Goal: Task Accomplishment & Management: Manage account settings

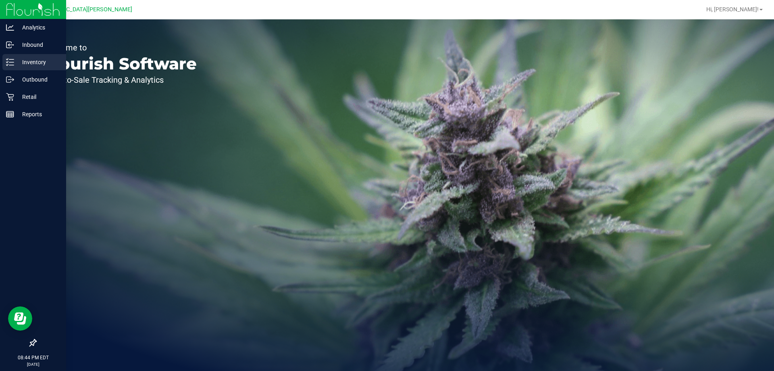
click at [13, 62] on icon at bounding box center [10, 62] width 8 height 8
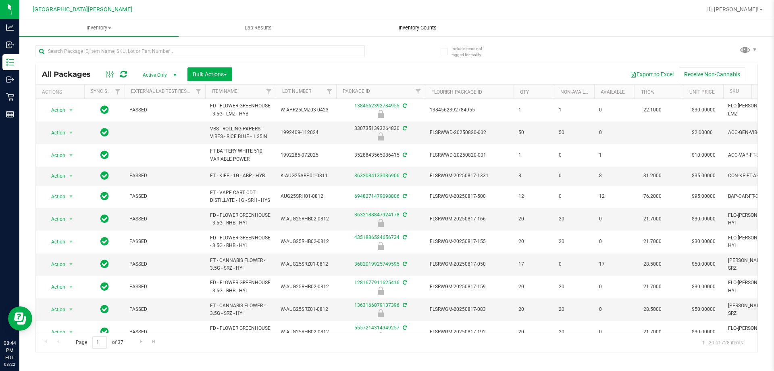
click at [421, 26] on span "Inventory Counts" at bounding box center [418, 27] width 60 height 7
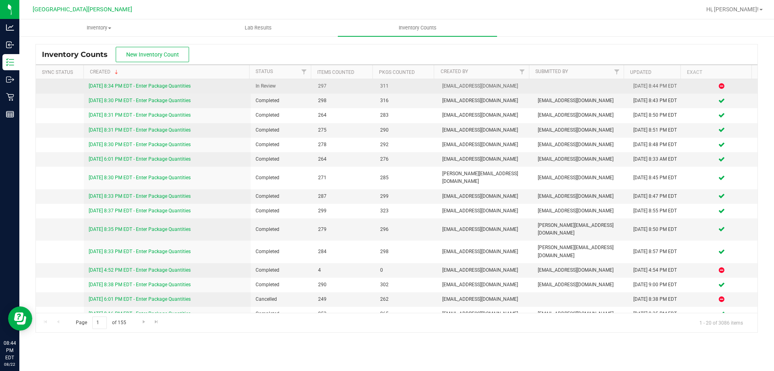
click at [150, 85] on link "[DATE] 8:34 PM EDT - Enter Package Quantities" at bounding box center [140, 86] width 102 height 6
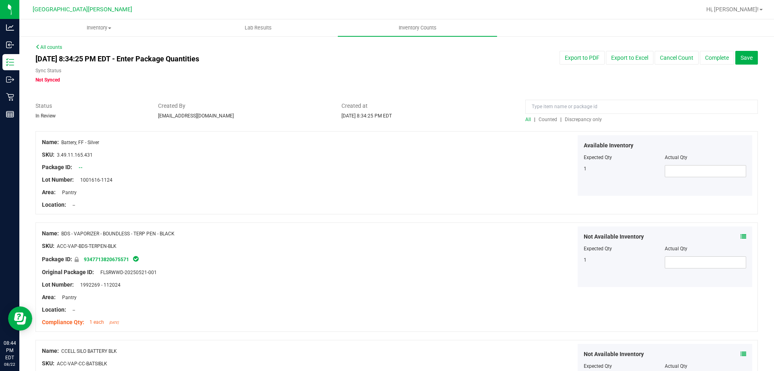
click at [577, 120] on span "Discrepancy only" at bounding box center [583, 120] width 37 height 6
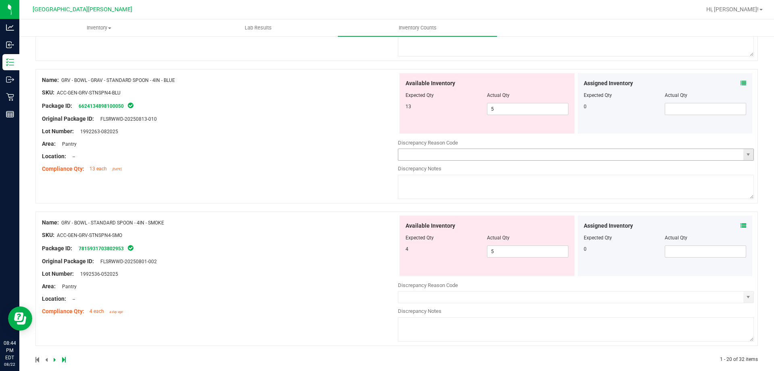
scroll to position [2635, 0]
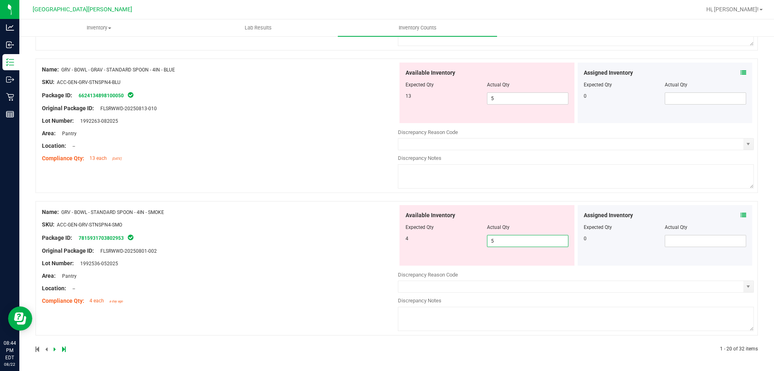
click at [510, 244] on span "5 5" at bounding box center [527, 241] width 81 height 12
click at [510, 244] on input "5" at bounding box center [528, 240] width 81 height 11
type input "4"
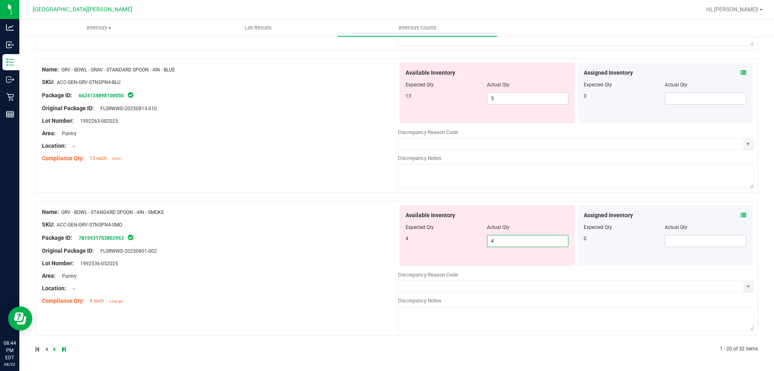
scroll to position [2610, 0]
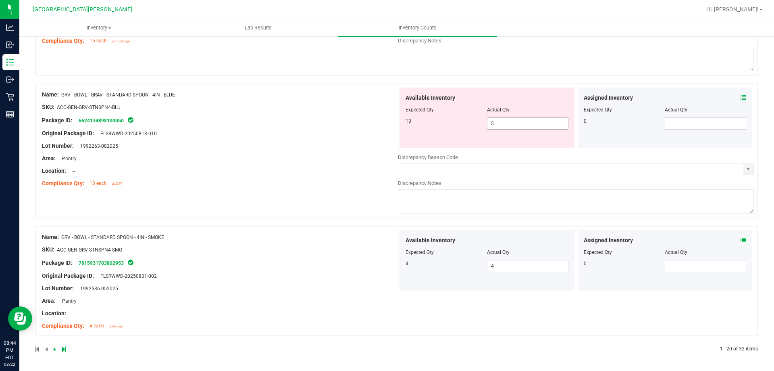
click at [515, 119] on span "5 5" at bounding box center [527, 123] width 81 height 12
click at [514, 119] on input "5" at bounding box center [528, 123] width 81 height 11
type input "13"
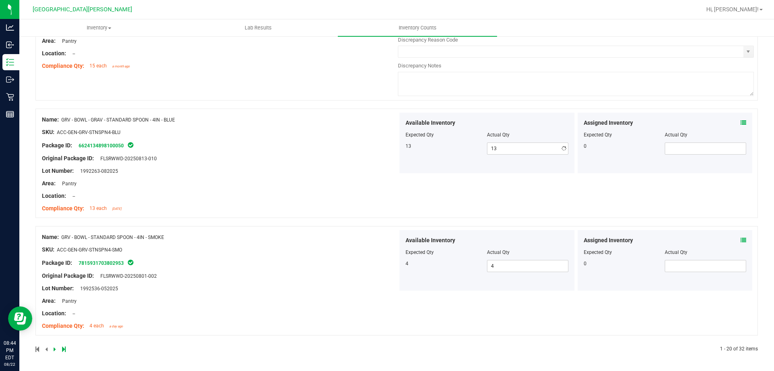
drag, startPoint x: 335, startPoint y: 143, endPoint x: 373, endPoint y: 132, distance: 40.1
click at [336, 143] on div "Name: GRV - BOWL - GRAV - STANDARD SPOON - 4IN - BLUE SKU: ACC-GEN-GRV-STNSPN4-…" at bounding box center [220, 164] width 356 height 103
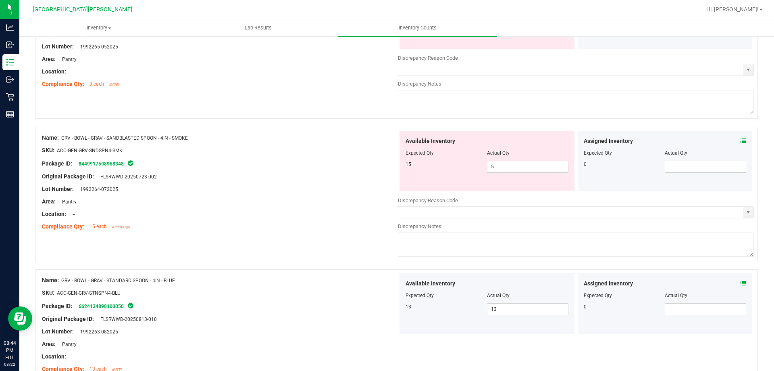
scroll to position [2424, 0]
click at [507, 169] on span "5 5" at bounding box center [527, 167] width 81 height 12
click at [507, 169] on input "5" at bounding box center [528, 167] width 81 height 11
type input "15"
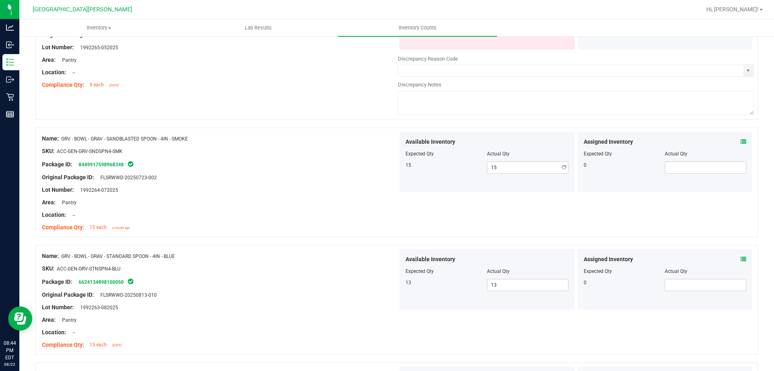
click at [363, 170] on div at bounding box center [220, 171] width 356 height 4
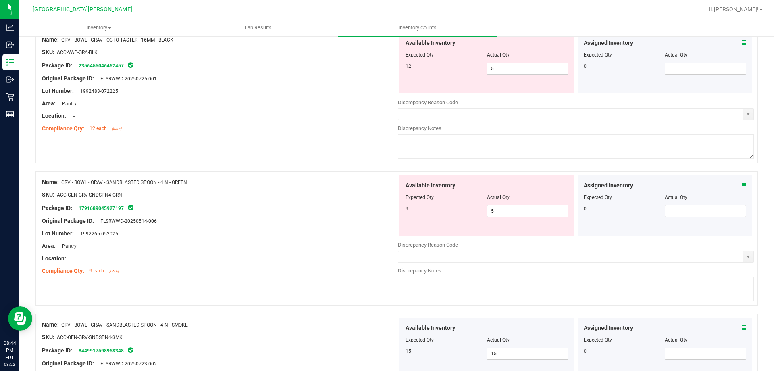
scroll to position [2222, 0]
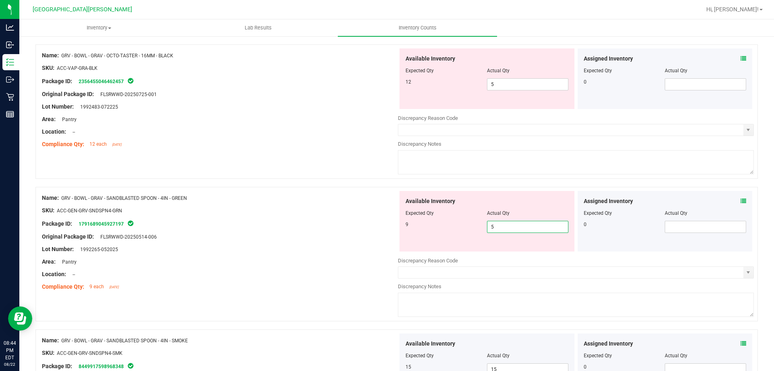
click at [503, 226] on span "5 5" at bounding box center [527, 227] width 81 height 12
click at [503, 226] on input "5" at bounding box center [528, 226] width 81 height 11
type input "9"
drag, startPoint x: 340, startPoint y: 238, endPoint x: 342, endPoint y: 234, distance: 4.5
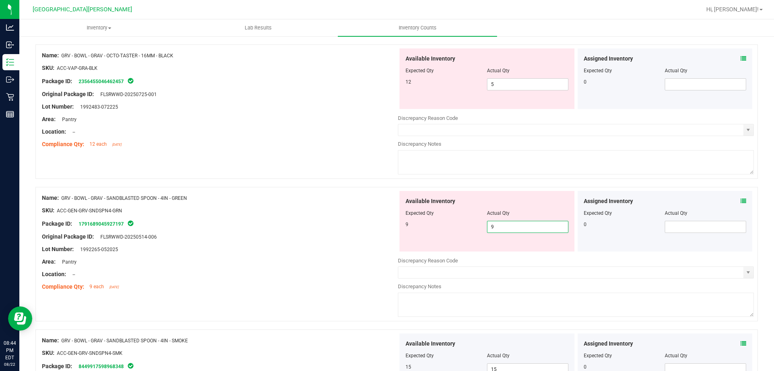
click at [340, 235] on div "Original Package ID: FLSRWWD-20250514-006" at bounding box center [220, 236] width 356 height 8
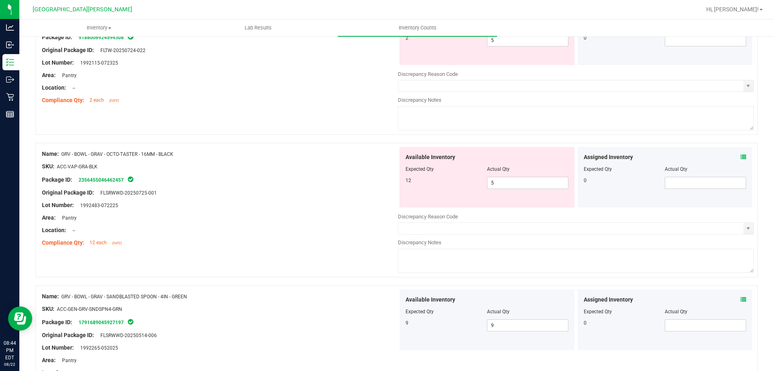
scroll to position [2101, 0]
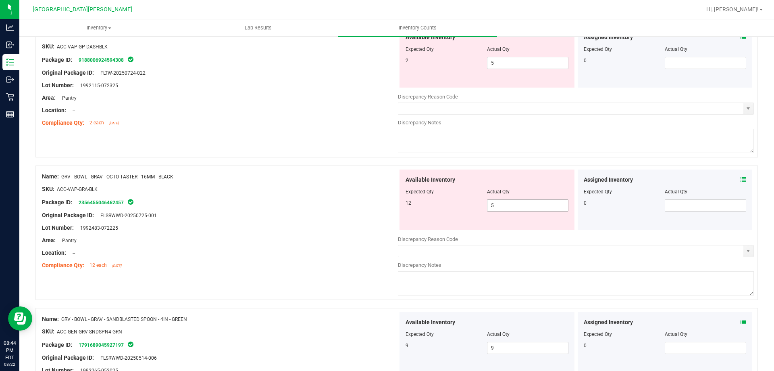
click at [512, 203] on span "5 5" at bounding box center [527, 205] width 81 height 12
click at [512, 203] on input "5" at bounding box center [528, 205] width 81 height 11
type input "12"
click at [273, 214] on div "Original Package ID: FLSRWWD-20250725-001" at bounding box center [220, 215] width 356 height 8
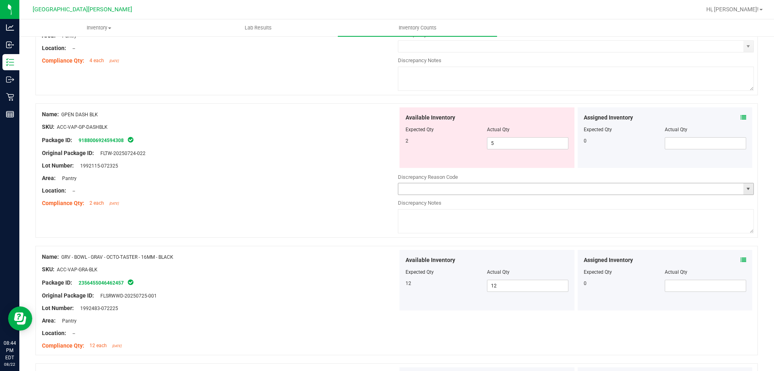
scroll to position [2021, 0]
click at [507, 145] on span "5 5" at bounding box center [527, 144] width 81 height 12
click at [508, 145] on input "5" at bounding box center [528, 143] width 81 height 11
type input "2"
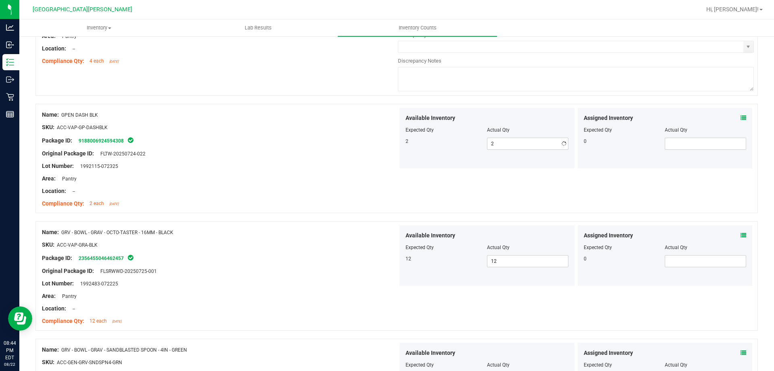
click at [336, 149] on div "Original Package ID: FLTW-20250724-022" at bounding box center [220, 153] width 356 height 8
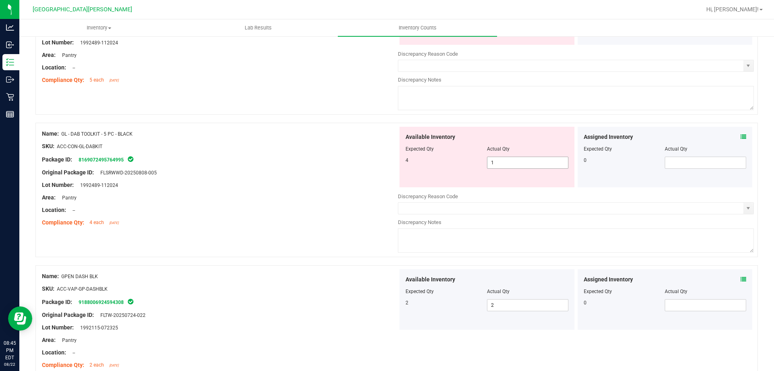
click at [495, 165] on span "1 1" at bounding box center [527, 162] width 81 height 12
click at [495, 165] on input "1" at bounding box center [528, 162] width 81 height 11
type input "4"
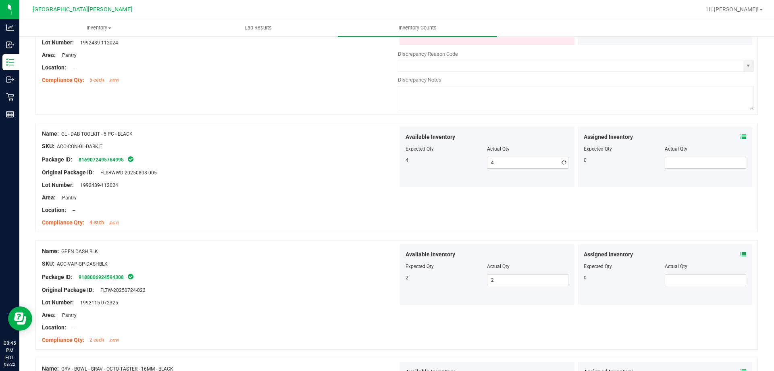
click at [299, 178] on div at bounding box center [220, 179] width 356 height 4
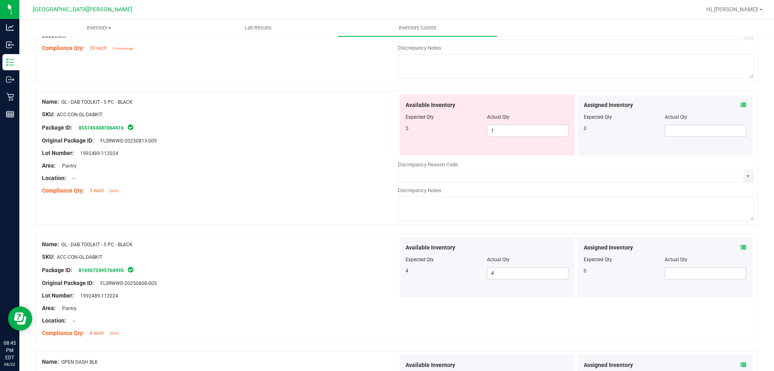
scroll to position [1738, 0]
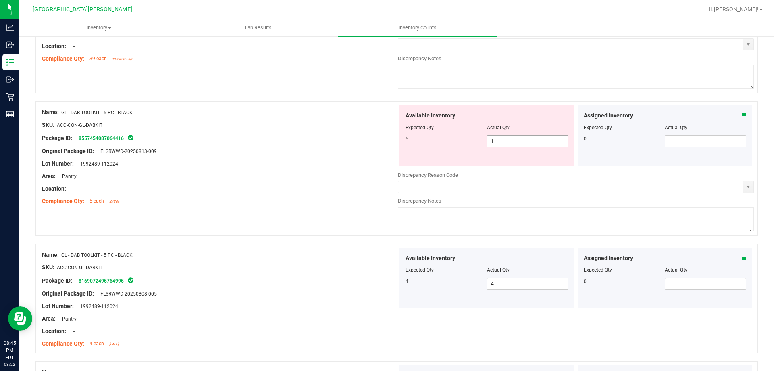
click at [499, 141] on span "1 1" at bounding box center [527, 141] width 81 height 12
click at [499, 141] on input "1" at bounding box center [528, 141] width 81 height 11
type input "5"
click at [309, 171] on div "Name: GL - DAB TOOLKIT - 5 PC - BLACK SKU: ACC-CON-GL-DABKIT Package ID: 855745…" at bounding box center [220, 156] width 356 height 103
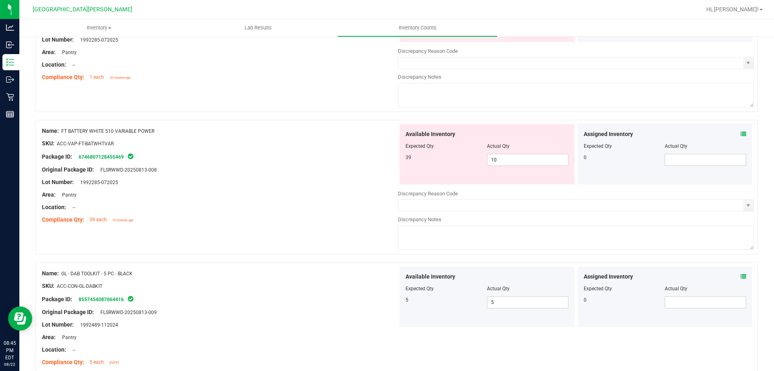
scroll to position [1577, 0]
click at [500, 159] on span "10 10" at bounding box center [527, 160] width 81 height 12
click at [500, 159] on input "10" at bounding box center [528, 159] width 81 height 11
type input "39"
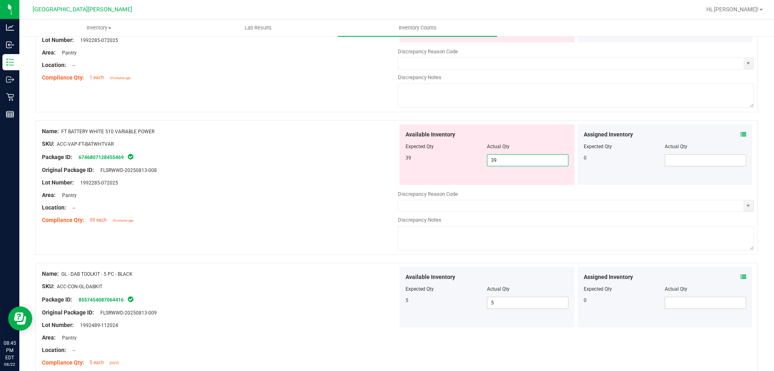
drag, startPoint x: 312, startPoint y: 199, endPoint x: 320, endPoint y: 195, distance: 9.0
click at [313, 199] on div at bounding box center [220, 201] width 356 height 4
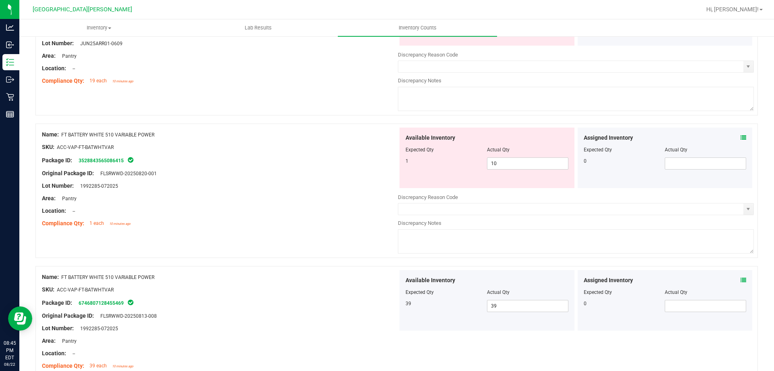
scroll to position [1416, 0]
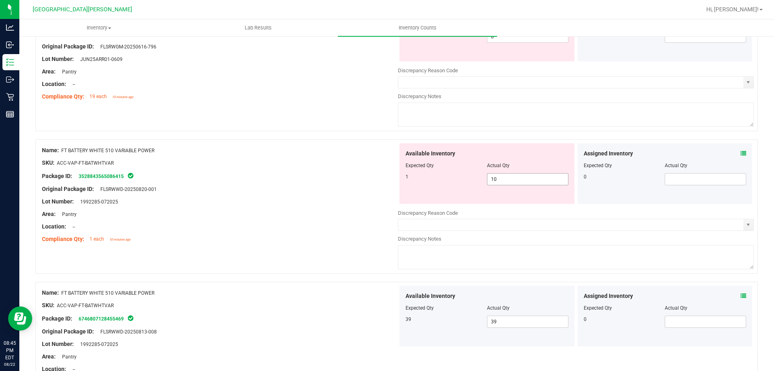
click at [501, 180] on span "10 10" at bounding box center [527, 179] width 81 height 12
click at [501, 180] on input "10" at bounding box center [528, 178] width 81 height 11
type input "1"
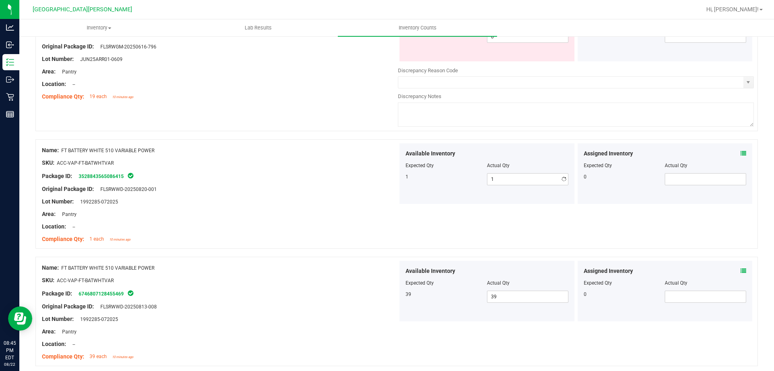
drag, startPoint x: 319, startPoint y: 195, endPoint x: 358, endPoint y: 193, distance: 39.2
click at [319, 196] on div at bounding box center [220, 195] width 356 height 4
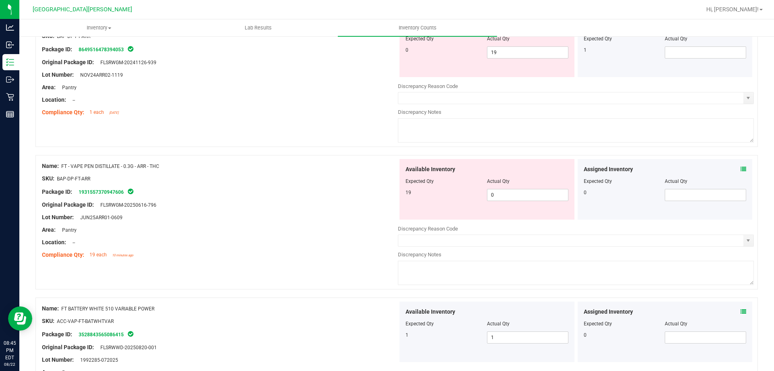
scroll to position [1254, 0]
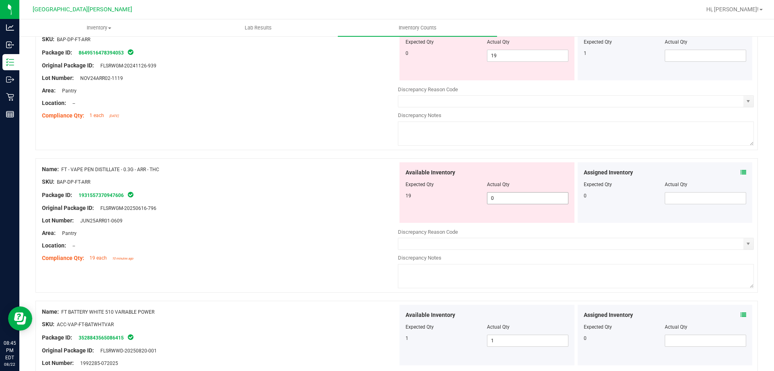
click at [501, 202] on span "0 0" at bounding box center [527, 198] width 81 height 12
click at [501, 202] on input "0" at bounding box center [528, 197] width 81 height 11
type input "19"
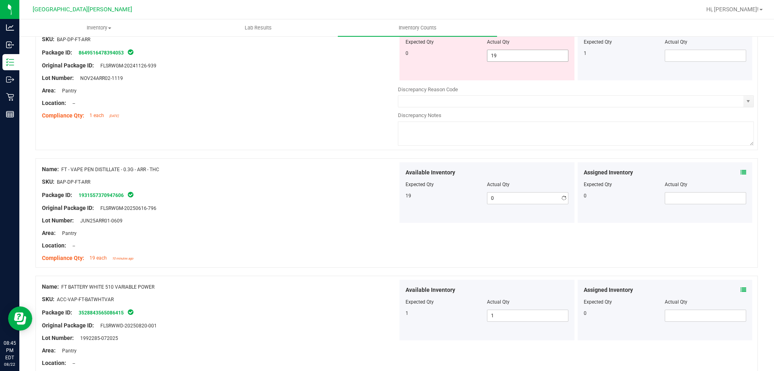
type input "19"
click at [496, 58] on span "19 19" at bounding box center [527, 56] width 81 height 12
click at [497, 58] on input "19" at bounding box center [528, 55] width 81 height 11
type input "0"
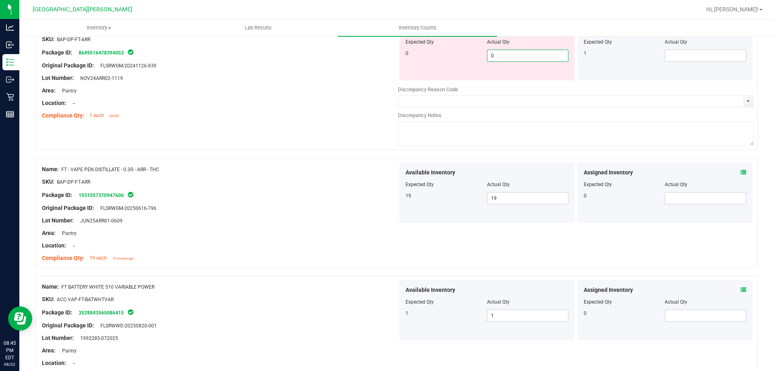
type input "0"
click at [304, 100] on div "Location: --" at bounding box center [220, 103] width 356 height 8
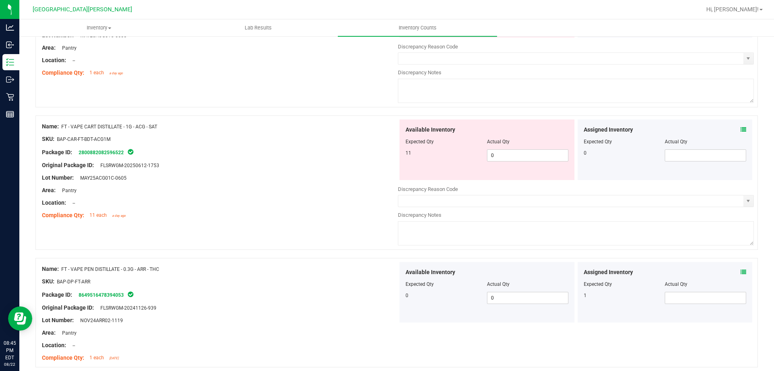
scroll to position [972, 0]
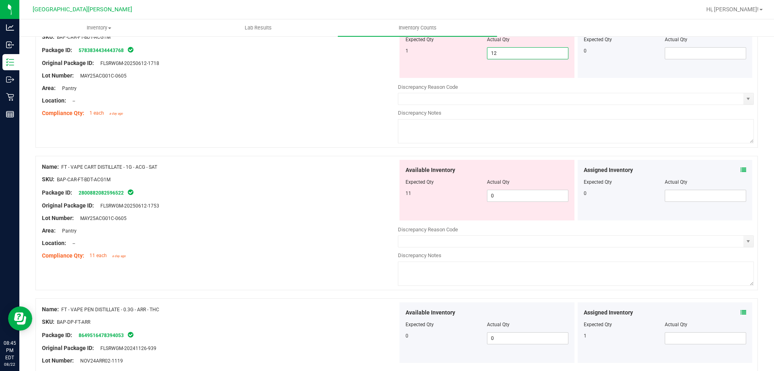
click at [499, 56] on span "12 12" at bounding box center [527, 53] width 81 height 12
click at [499, 56] on input "12" at bounding box center [528, 53] width 81 height 11
type input "1"
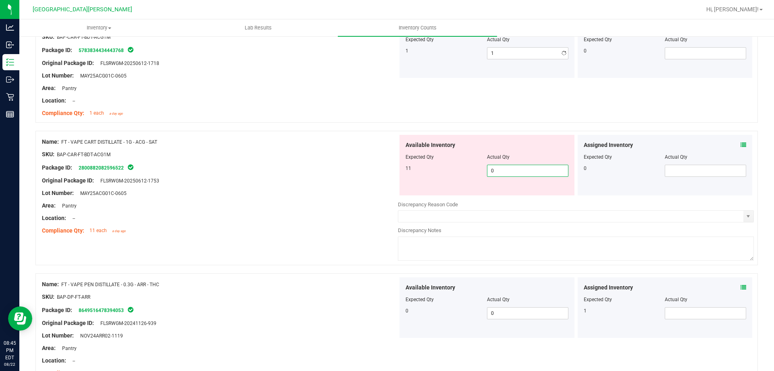
click at [505, 197] on div "Available Inventory Expected Qty Actual Qty 11 0 0" at bounding box center [576, 199] width 356 height 128
click at [498, 171] on input "0" at bounding box center [528, 170] width 81 height 11
type input "11"
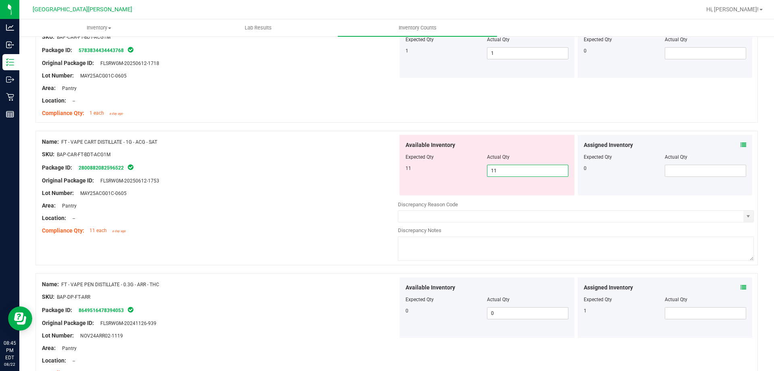
drag, startPoint x: 353, startPoint y: 196, endPoint x: 380, endPoint y: 194, distance: 26.7
click at [354, 196] on div "Lot Number: MAY25ACG01C-0605" at bounding box center [220, 193] width 356 height 8
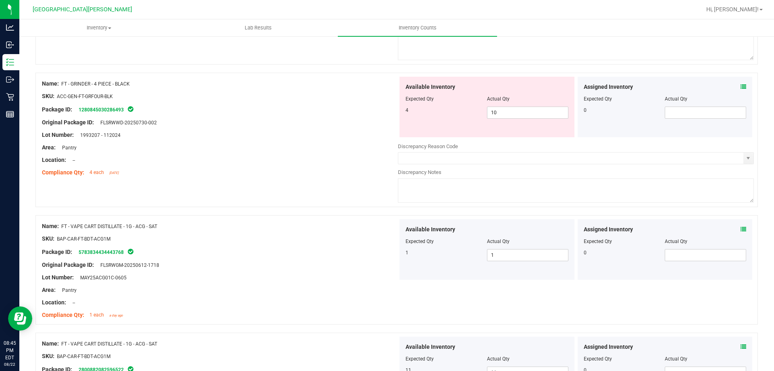
scroll to position [690, 0]
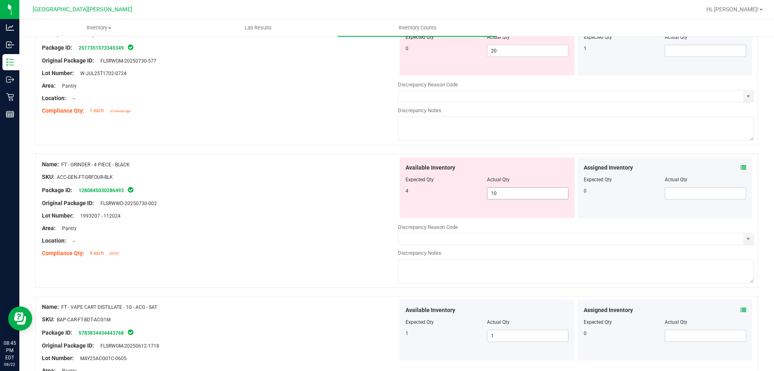
click at [506, 191] on span "10 10" at bounding box center [527, 193] width 81 height 12
click at [506, 191] on input "10" at bounding box center [528, 193] width 81 height 11
type input "4"
click at [336, 204] on div "Original Package ID: FLSRWWD-20250730-002" at bounding box center [220, 203] width 356 height 8
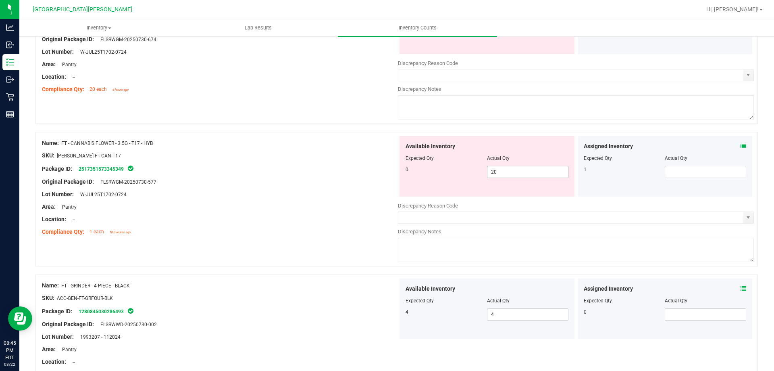
scroll to position [488, 0]
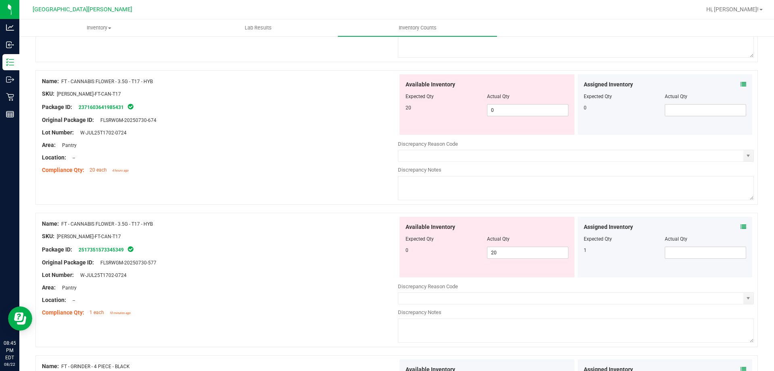
click at [501, 119] on div "Available Inventory Expected Qty Actual Qty 20 0 0" at bounding box center [487, 104] width 175 height 60
click at [502, 112] on span "0 0" at bounding box center [527, 110] width 81 height 12
click at [502, 112] on input "0" at bounding box center [528, 109] width 81 height 11
type input "20"
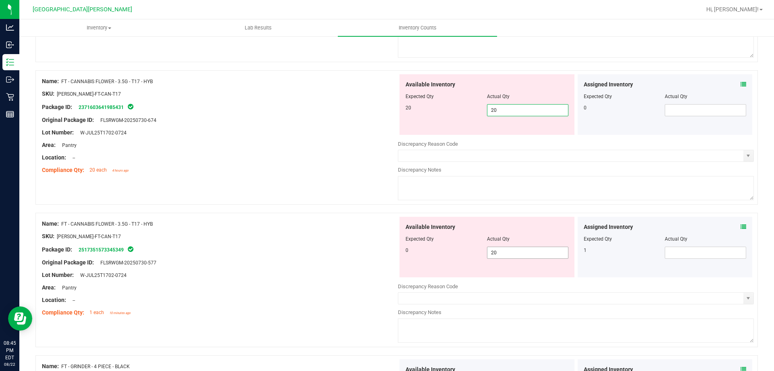
click at [503, 252] on div "Available Inventory Expected Qty Actual Qty 0 20 20" at bounding box center [576, 281] width 356 height 128
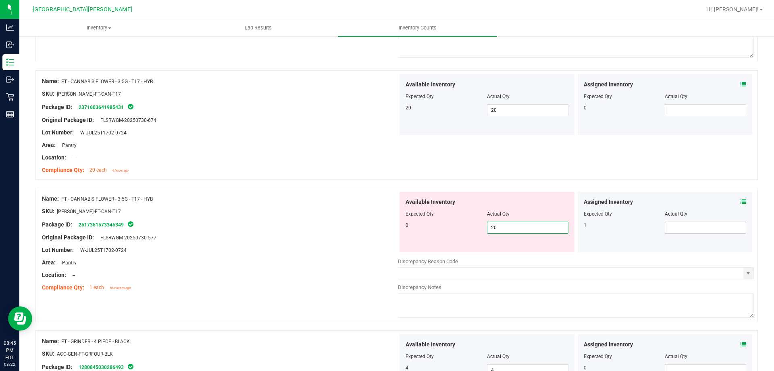
click at [498, 228] on input "20" at bounding box center [528, 227] width 81 height 11
click at [498, 227] on input "20" at bounding box center [528, 227] width 81 height 11
type input "0"
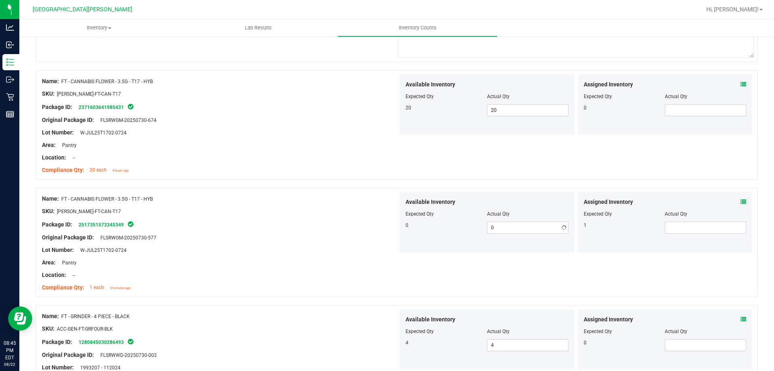
drag, startPoint x: 328, startPoint y: 257, endPoint x: 358, endPoint y: 249, distance: 30.4
click at [331, 253] on div "Name: FT - CANNABIS FLOWER - 3.5G - T17 - HYB SKU: [PERSON_NAME]-FT-CAN-T17 Pac…" at bounding box center [220, 243] width 356 height 103
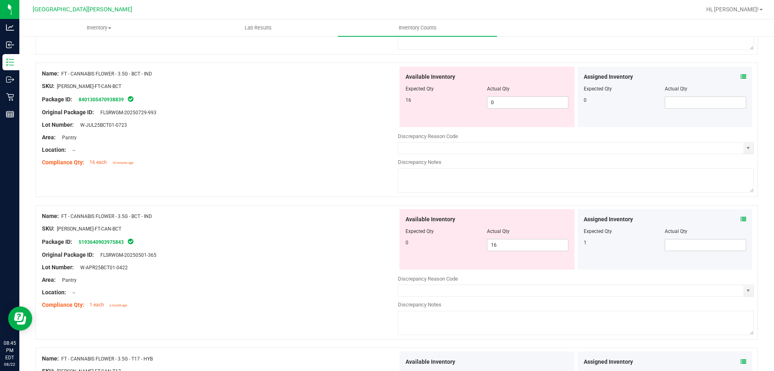
scroll to position [206, 0]
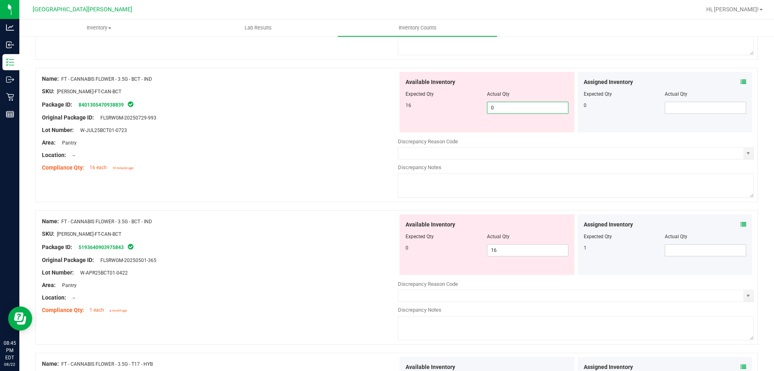
click at [494, 107] on span "0 0" at bounding box center [527, 108] width 81 height 12
click at [494, 107] on input "0" at bounding box center [528, 107] width 81 height 11
type input "16"
click at [500, 244] on div "Available Inventory Expected Qty Actual Qty 0 16 16" at bounding box center [487, 244] width 175 height 60
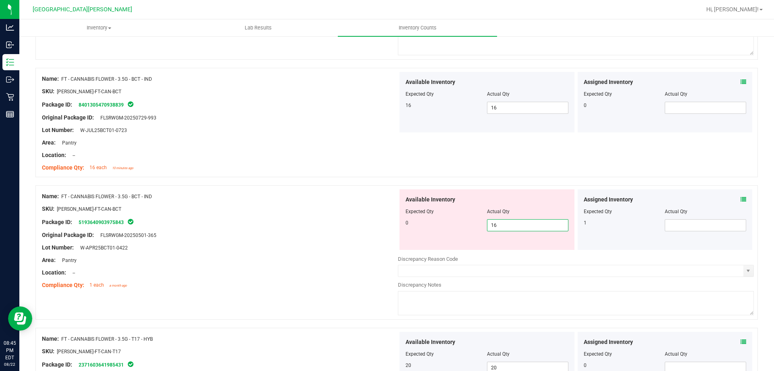
click at [496, 223] on input "16" at bounding box center [528, 224] width 81 height 11
type input "0"
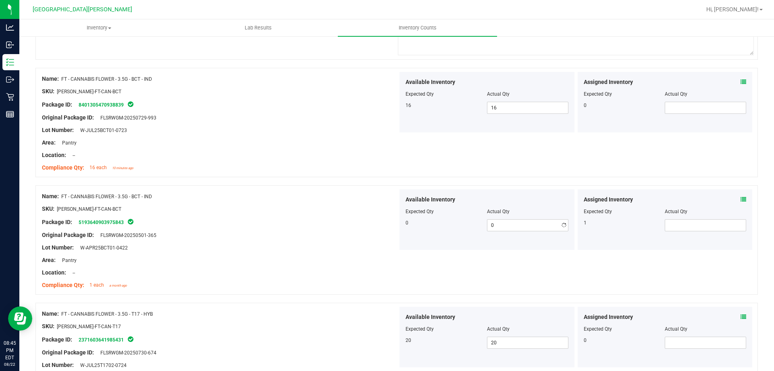
click at [370, 245] on div "Lot Number: W-APR25BCT01-0422" at bounding box center [220, 247] width 356 height 8
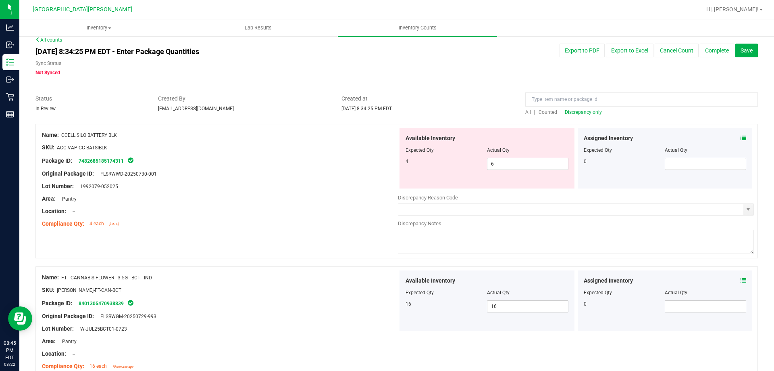
scroll to position [4, 0]
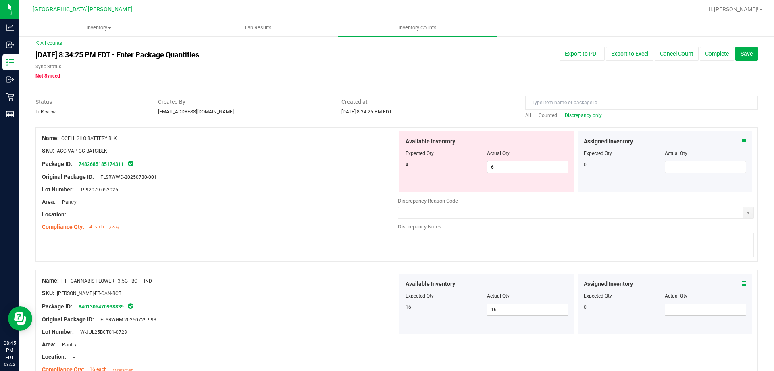
click at [504, 169] on span "6 6" at bounding box center [527, 167] width 81 height 12
click at [504, 169] on input "6" at bounding box center [528, 166] width 81 height 11
type input "4"
click at [309, 203] on div "Area: Pantry" at bounding box center [220, 202] width 356 height 8
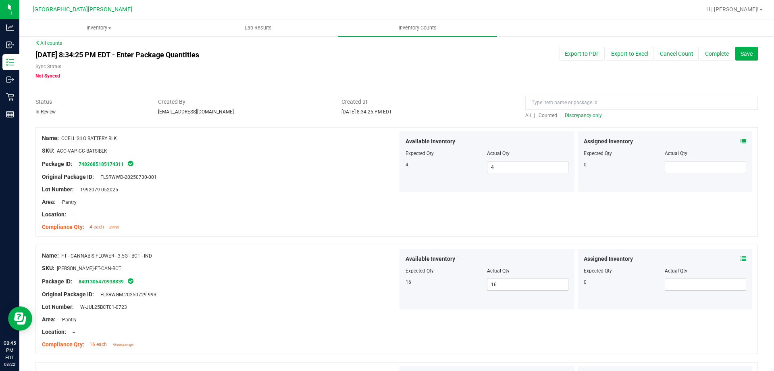
click at [583, 117] on span "Discrepancy only" at bounding box center [583, 116] width 37 height 6
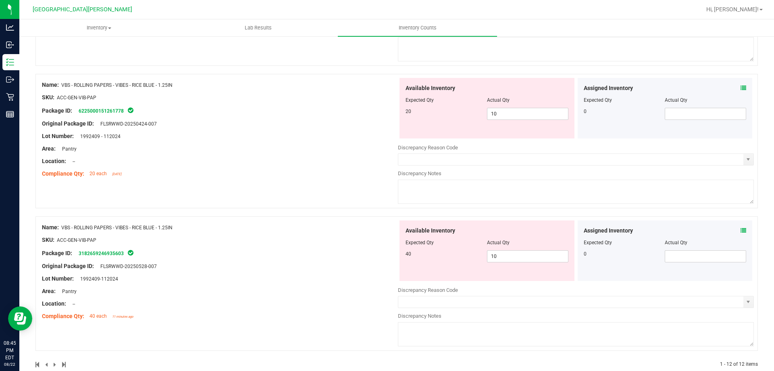
scroll to position [1496, 0]
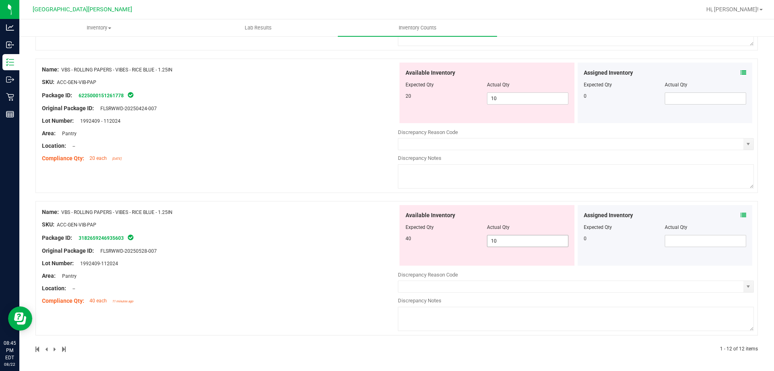
click at [498, 239] on span "10 10" at bounding box center [527, 241] width 81 height 12
click at [0, 0] on input "10" at bounding box center [0, 0] width 0 height 0
type input "40"
drag, startPoint x: 322, startPoint y: 253, endPoint x: 438, endPoint y: 223, distance: 119.2
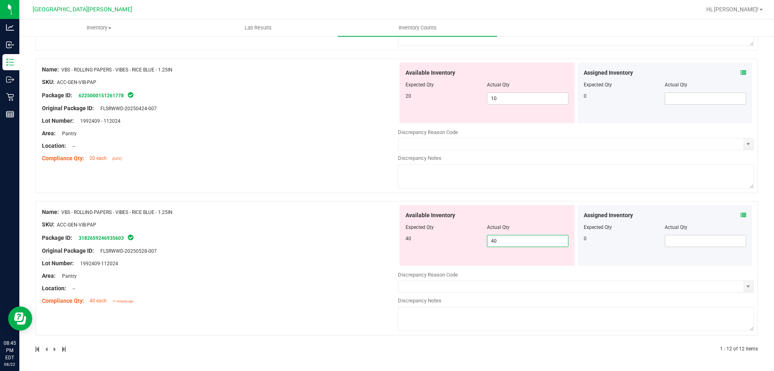
click at [322, 252] on div "Name: VBS - ROLLING PAPERS - VIBES - RICE BLUE - 1.25IN SKU: ACC-GEN-VIB-PAP Pa…" at bounding box center [220, 256] width 356 height 103
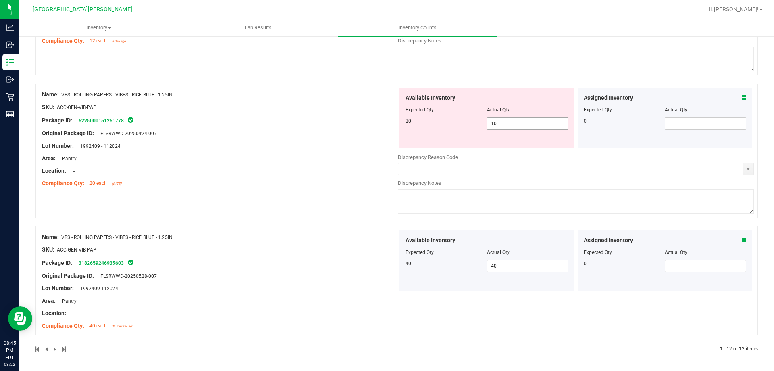
click at [509, 125] on span "10 10" at bounding box center [527, 123] width 81 height 12
click at [509, 125] on input "10" at bounding box center [528, 123] width 81 height 11
type input "20"
drag, startPoint x: 298, startPoint y: 163, endPoint x: 375, endPoint y: 159, distance: 77.1
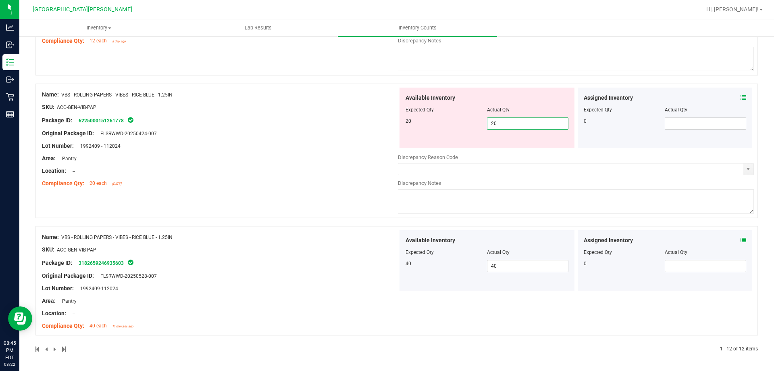
click at [299, 163] on div "Name: VBS - ROLLING PAPERS - VIBES - RICE BLUE - 1.25IN SKU: ACC-GEN-VIB-PAP Pa…" at bounding box center [220, 139] width 356 height 103
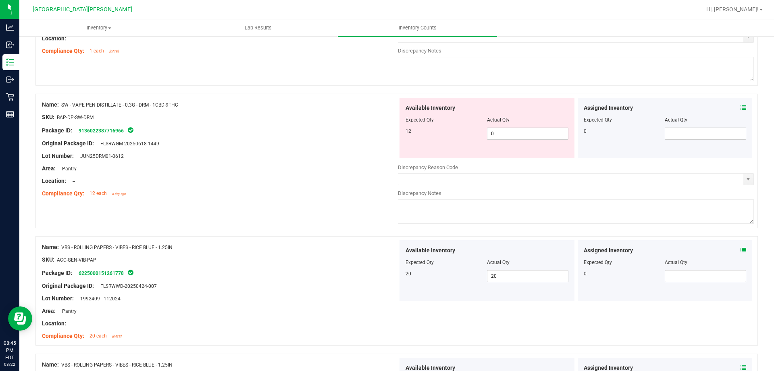
scroll to position [1245, 0]
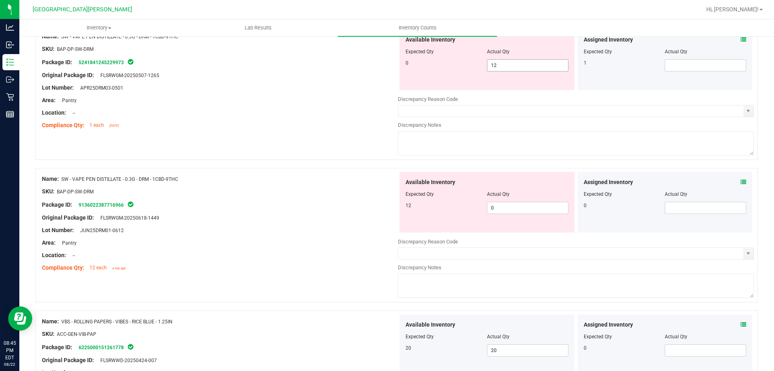
click at [506, 68] on span "12 12" at bounding box center [527, 65] width 81 height 12
click at [506, 68] on input "12" at bounding box center [528, 65] width 81 height 11
type input "0"
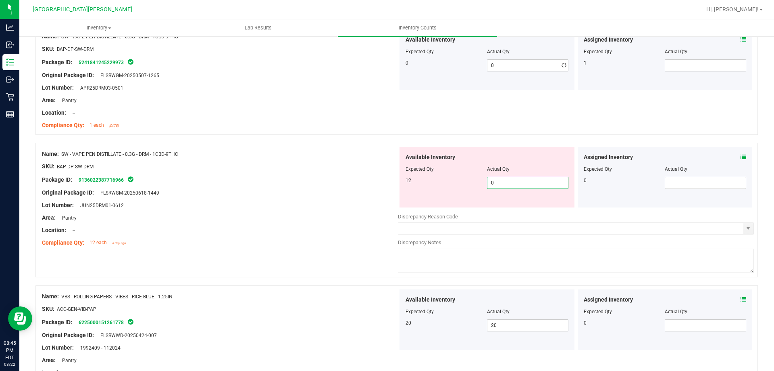
click at [503, 205] on div "Available Inventory Expected Qty Actual Qty 12 0 0" at bounding box center [487, 177] width 175 height 60
click at [501, 181] on input "0" at bounding box center [528, 182] width 81 height 11
type input "12"
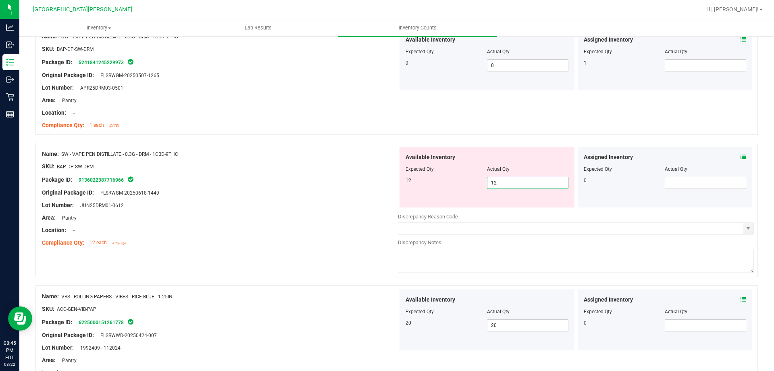
click at [363, 203] on div "Lot Number: JUN25DRM01-0612" at bounding box center [220, 205] width 356 height 8
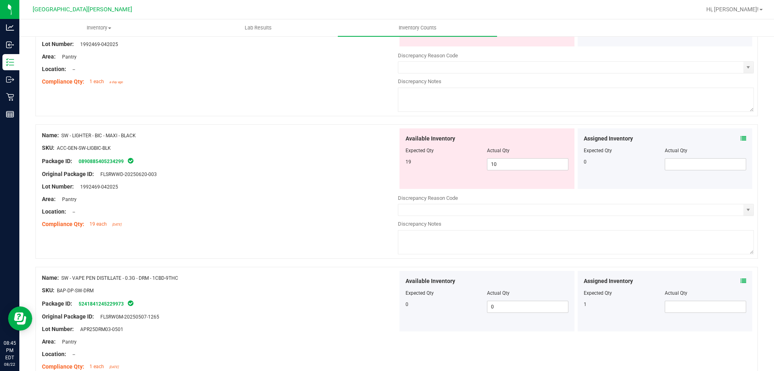
scroll to position [1003, 0]
click at [513, 163] on span "10 10" at bounding box center [527, 165] width 81 height 12
click at [513, 163] on input "10" at bounding box center [528, 164] width 81 height 11
type input "19"
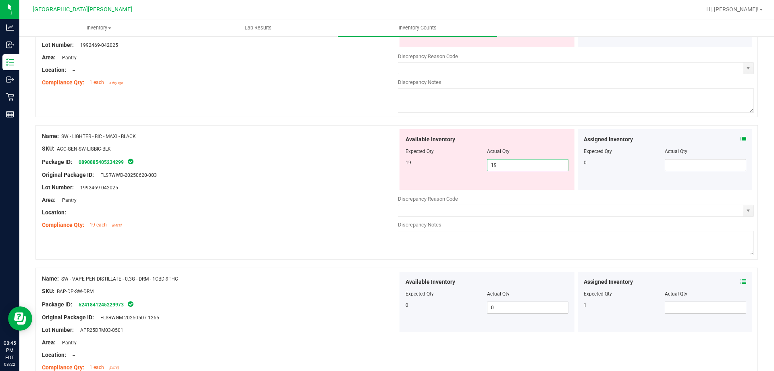
drag, startPoint x: 344, startPoint y: 186, endPoint x: 359, endPoint y: 180, distance: 15.6
click at [345, 185] on div "Lot Number: 1992469-042025" at bounding box center [220, 187] width 356 height 8
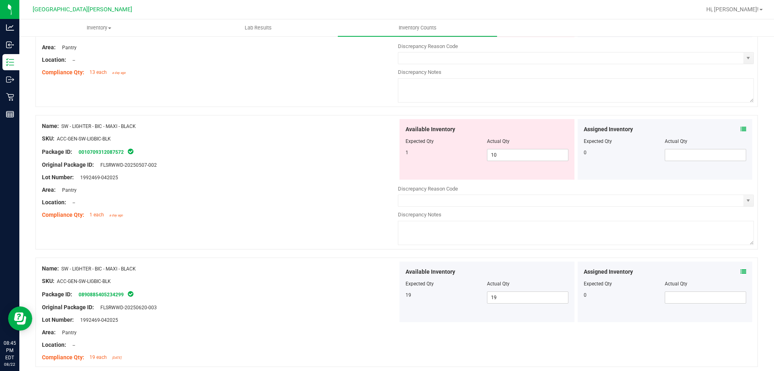
scroll to position [841, 0]
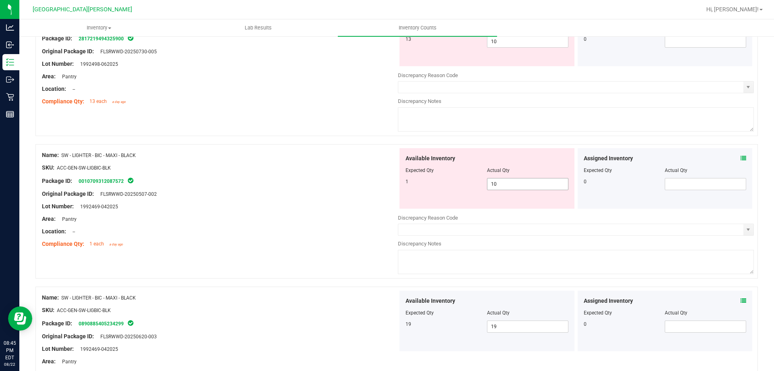
click at [504, 185] on span "10 10" at bounding box center [527, 184] width 81 height 12
click at [504, 185] on input "10" at bounding box center [528, 183] width 81 height 11
type input "1"
click at [329, 190] on div "Original Package ID: FLSRWWD-20250507-002" at bounding box center [220, 194] width 356 height 8
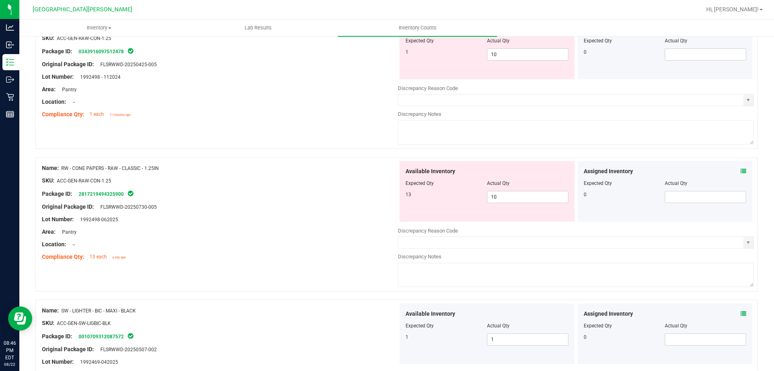
scroll to position [680, 0]
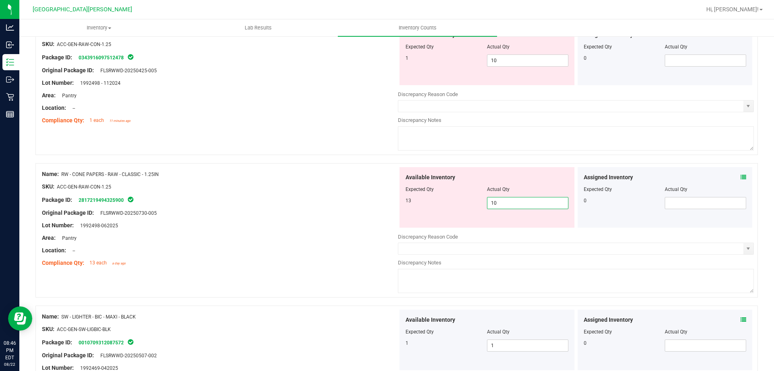
click at [501, 206] on span "10 10" at bounding box center [527, 203] width 81 height 12
click at [501, 206] on input "10" at bounding box center [528, 202] width 81 height 11
type input "13"
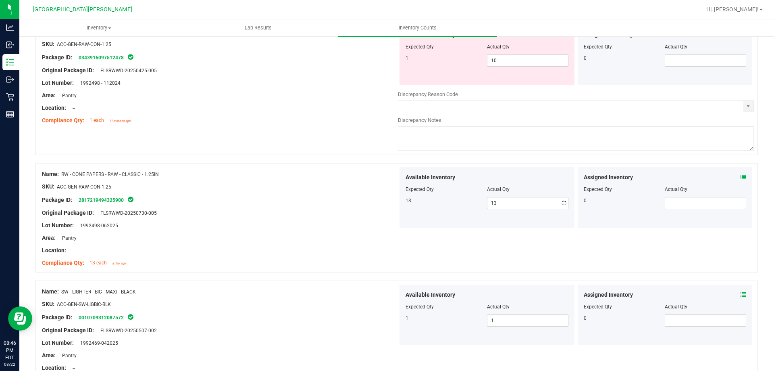
drag, startPoint x: 362, startPoint y: 209, endPoint x: 412, endPoint y: 205, distance: 50.5
click at [362, 207] on ng-container "Original Package ID: FLSRWWD-20250730-005" at bounding box center [220, 210] width 356 height 13
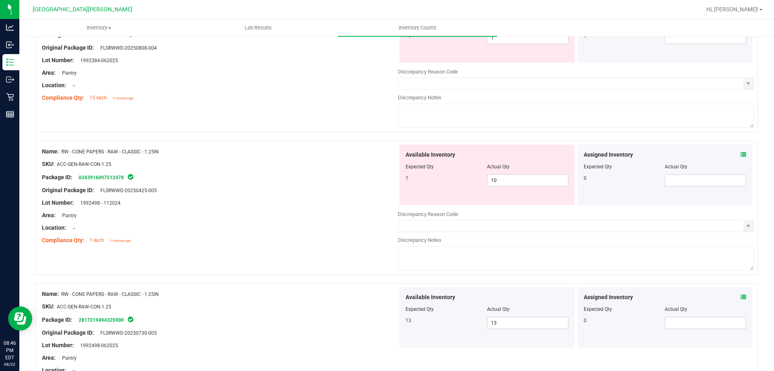
scroll to position [559, 0]
drag, startPoint x: 342, startPoint y: 202, endPoint x: 438, endPoint y: 198, distance: 95.7
click at [343, 202] on div "Lot Number: 1992498 - 112024" at bounding box center [220, 204] width 356 height 8
click at [512, 184] on span "10 10" at bounding box center [527, 181] width 81 height 12
click at [512, 184] on input "10" at bounding box center [528, 181] width 81 height 11
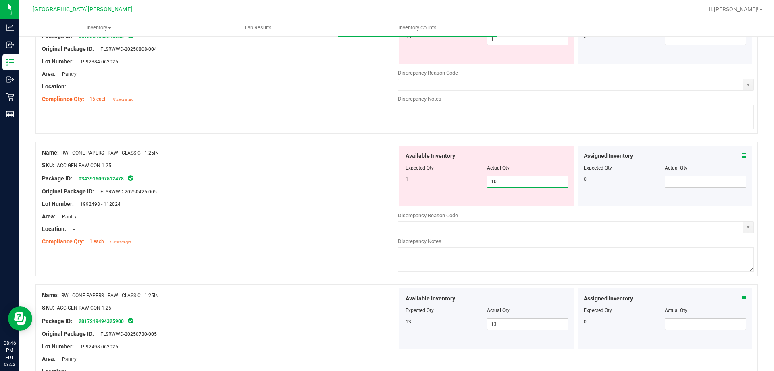
type input "1"
click at [340, 200] on div "Lot Number: 1992498 - 112024" at bounding box center [220, 204] width 356 height 8
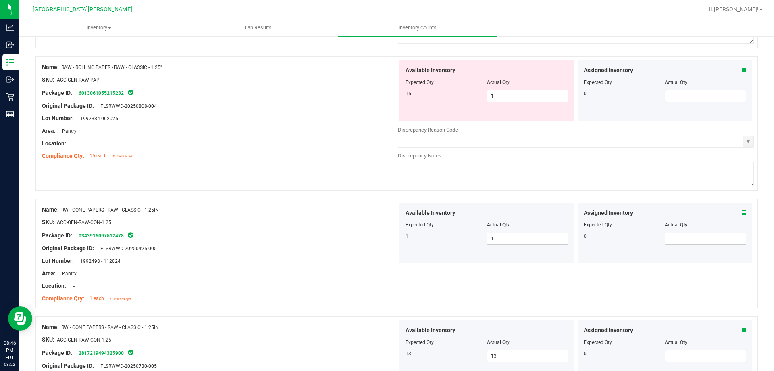
scroll to position [438, 0]
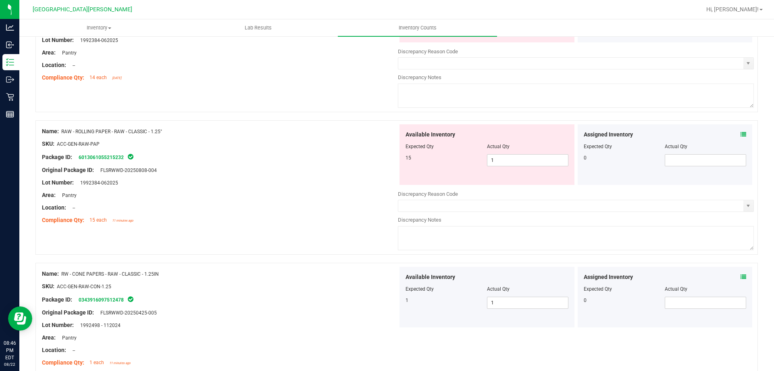
click at [506, 167] on div "Available Inventory Expected Qty Actual Qty 15 1 1" at bounding box center [487, 154] width 175 height 60
click at [505, 160] on span "1 1" at bounding box center [527, 160] width 81 height 12
type input "15"
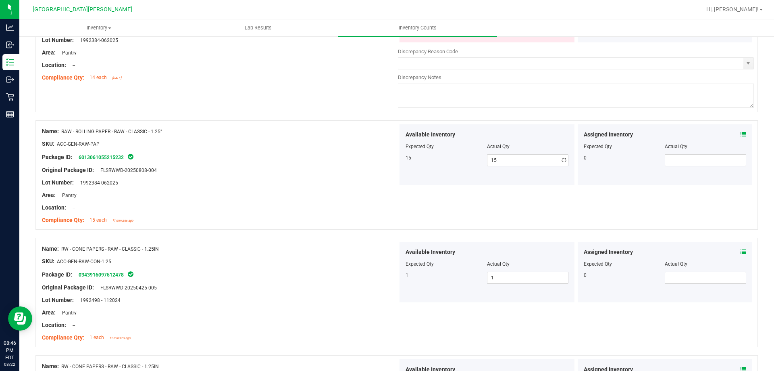
click at [344, 195] on div "Area: Pantry" at bounding box center [220, 195] width 356 height 8
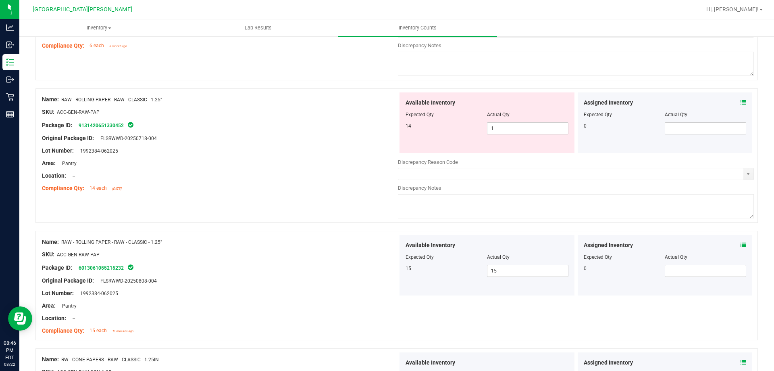
scroll to position [317, 0]
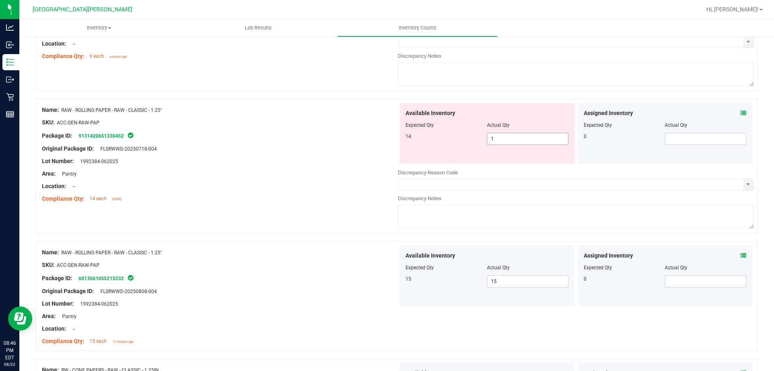
click at [498, 142] on span "1 1" at bounding box center [527, 139] width 81 height 12
type input "14"
click at [269, 170] on div "Area: Pantry" at bounding box center [220, 173] width 356 height 8
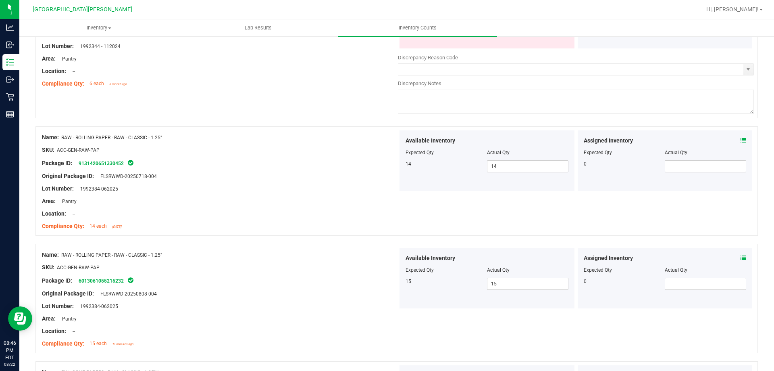
scroll to position [196, 0]
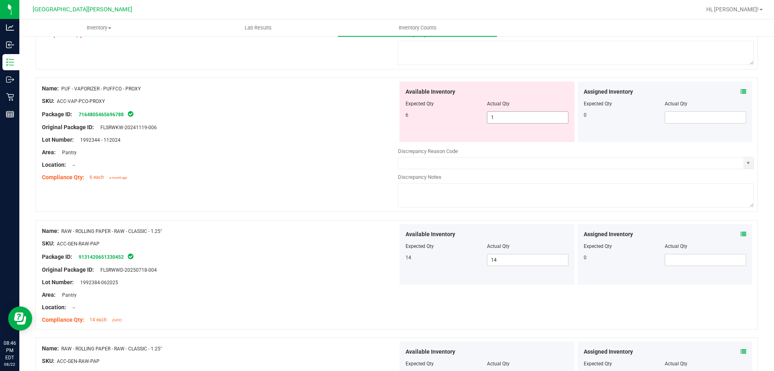
click at [498, 118] on span "1 1" at bounding box center [527, 117] width 81 height 12
click at [498, 118] on input "1" at bounding box center [528, 117] width 81 height 11
type input "6"
click at [308, 152] on div "Area: Pantry" at bounding box center [220, 152] width 356 height 8
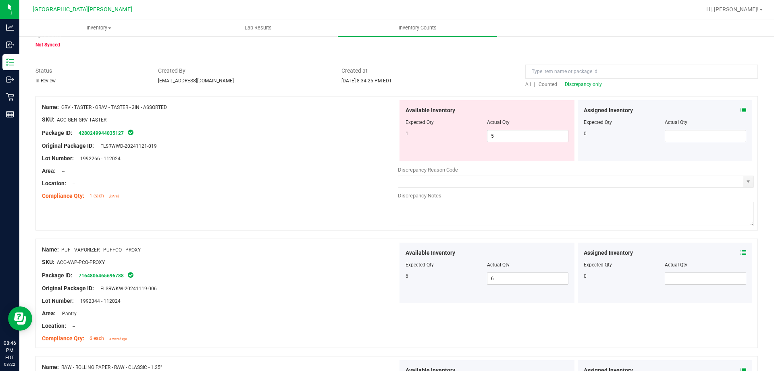
scroll to position [35, 0]
click at [519, 142] on span "5 5" at bounding box center [527, 136] width 81 height 12
click at [517, 142] on input "5" at bounding box center [528, 136] width 81 height 11
type input "1"
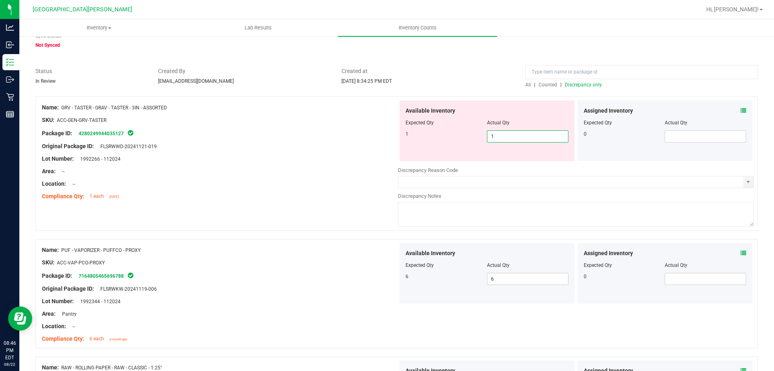
drag, startPoint x: 366, startPoint y: 157, endPoint x: 450, endPoint y: 132, distance: 87.9
click at [369, 156] on div "Lot Number: 1992266 - 112024" at bounding box center [220, 158] width 356 height 8
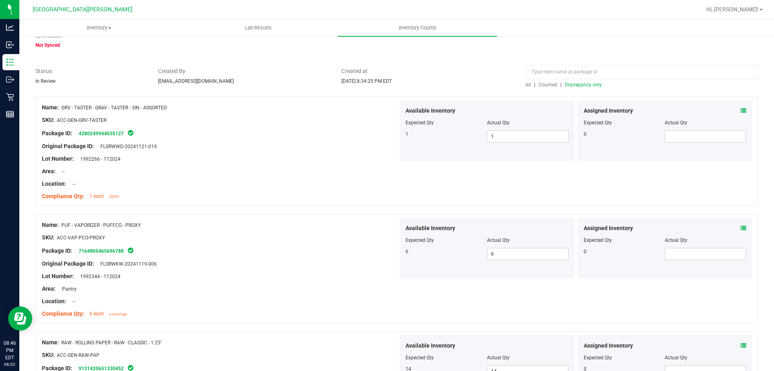
click at [586, 83] on span "Discrepancy only" at bounding box center [583, 85] width 37 height 6
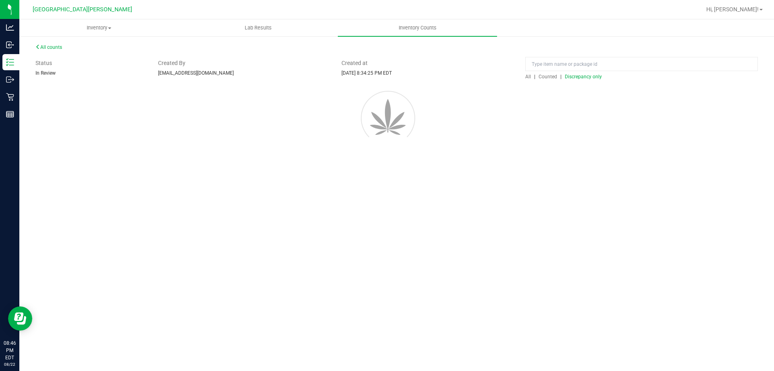
scroll to position [0, 0]
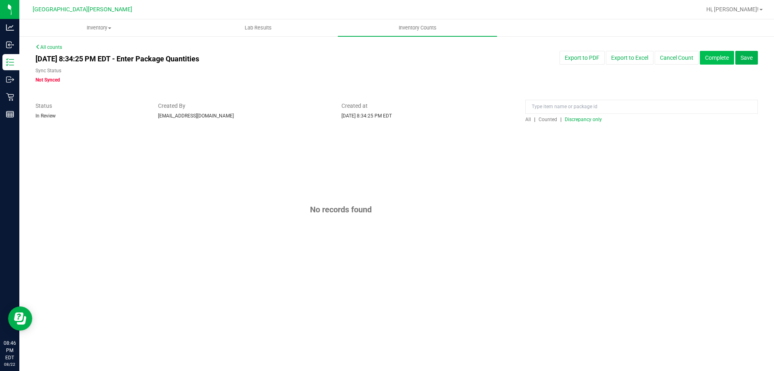
click at [721, 60] on button "Complete" at bounding box center [717, 58] width 34 height 14
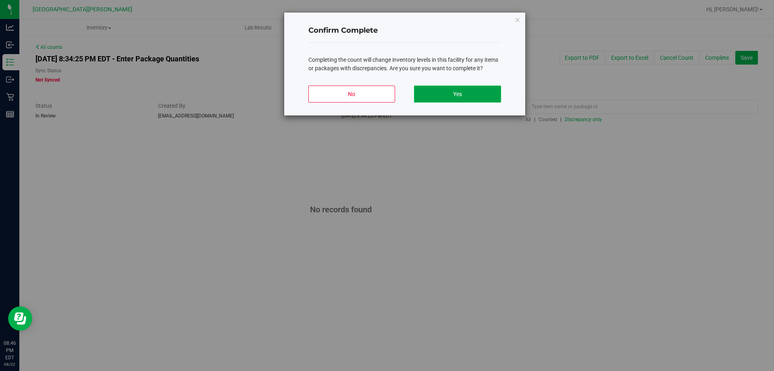
click at [463, 95] on button "Yes" at bounding box center [457, 94] width 87 height 17
